Goal: Navigation & Orientation: Find specific page/section

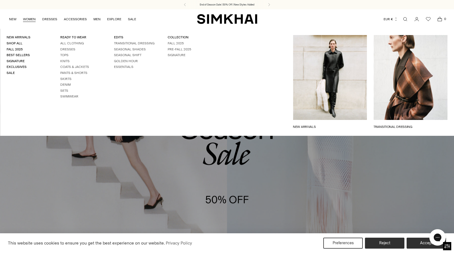
click at [27, 21] on link "WOMEN" at bounding box center [29, 19] width 13 height 12
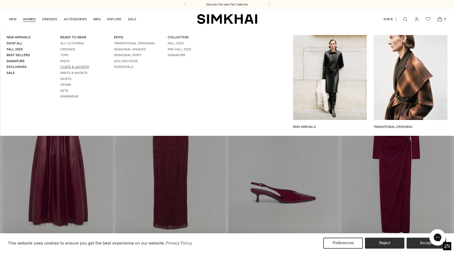
click at [67, 69] on link "Coats & Jackets" at bounding box center [74, 67] width 29 height 4
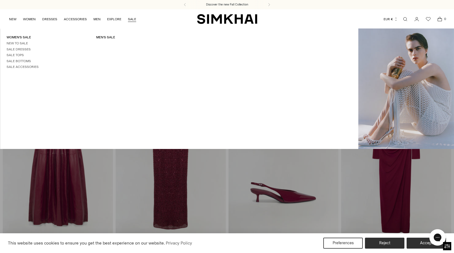
click at [128, 19] on link "SALE" at bounding box center [132, 19] width 8 height 12
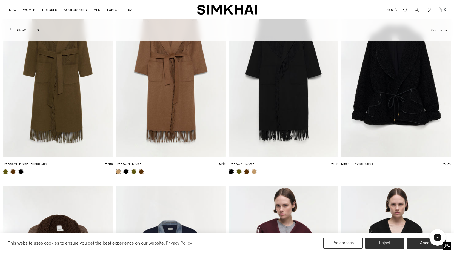
scroll to position [529, 0]
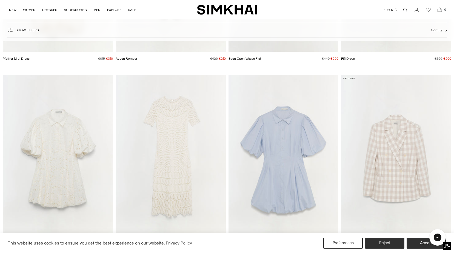
scroll to position [466, 0]
